Goal: Find contact information: Find contact information

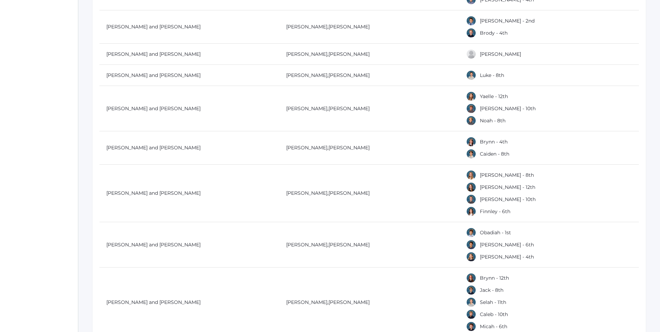
scroll to position [895, 0]
click at [488, 153] on link "Caiden - 8th" at bounding box center [494, 153] width 29 height 6
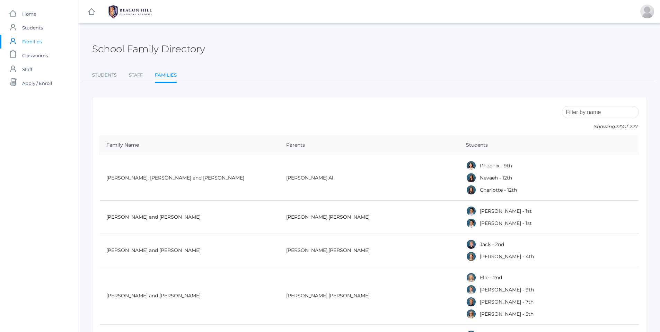
scroll to position [895, 0]
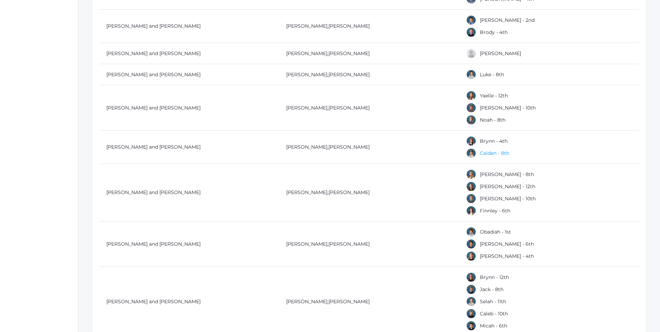
click at [483, 152] on link "Caiden - 8th" at bounding box center [494, 153] width 29 height 6
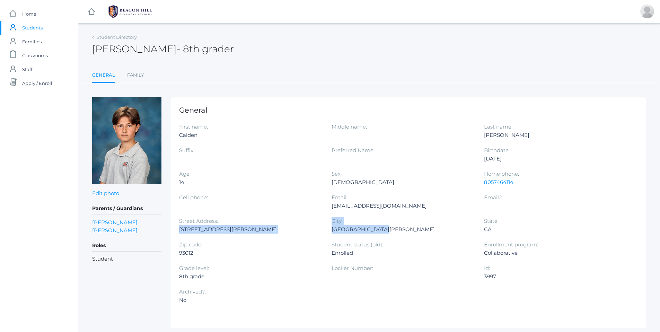
drag, startPoint x: 177, startPoint y: 229, endPoint x: 390, endPoint y: 230, distance: 213.0
click at [390, 230] on div "General First name: [GEOGRAPHIC_DATA] Middle name: Last name: [PERSON_NAME] Suf…" at bounding box center [408, 212] width 476 height 231
copy div "[STREET_ADDRESS][PERSON_NAME]"
